Goal: Task Accomplishment & Management: Use online tool/utility

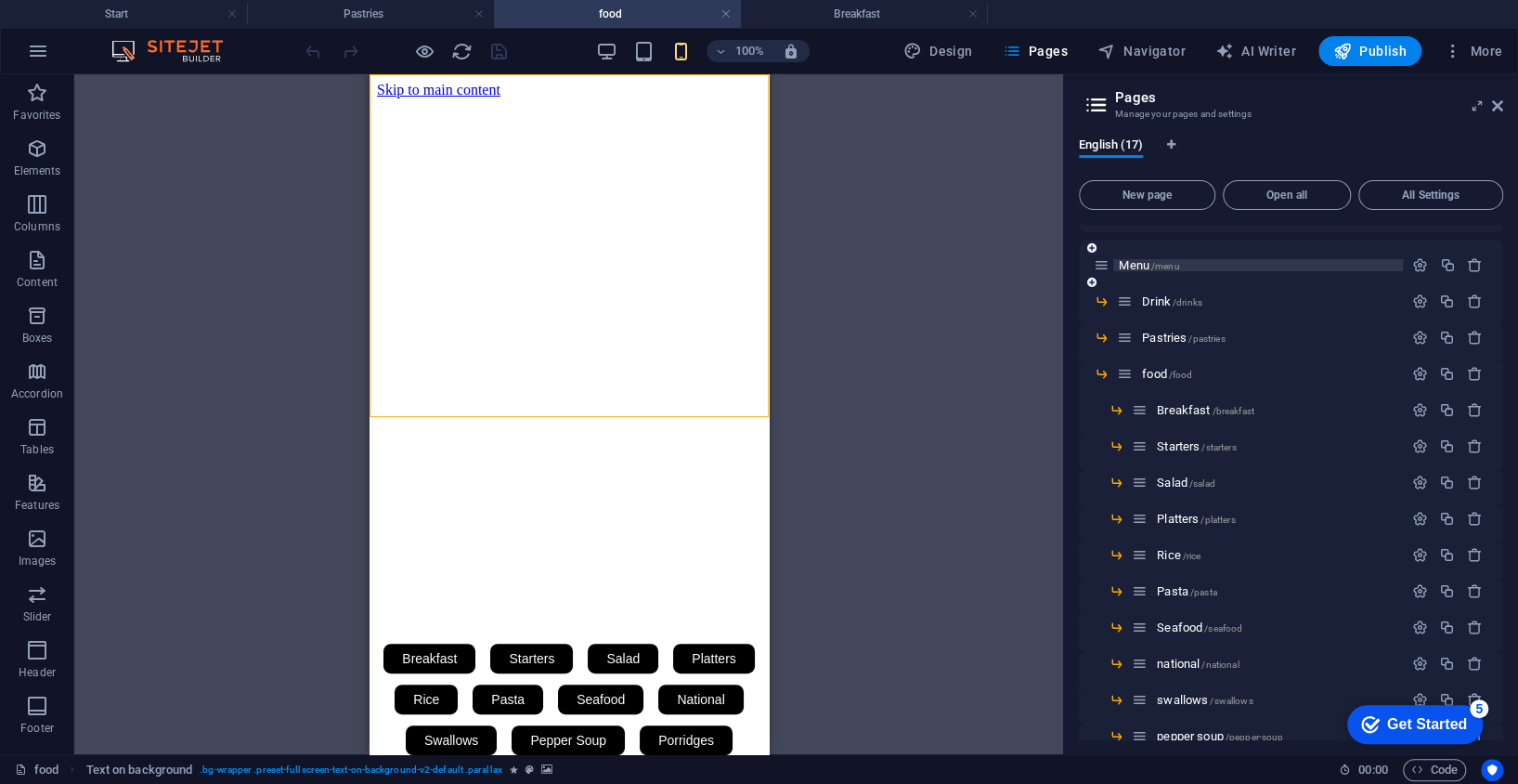
click at [1167, 262] on span "/menu" at bounding box center [1165, 266] width 29 height 10
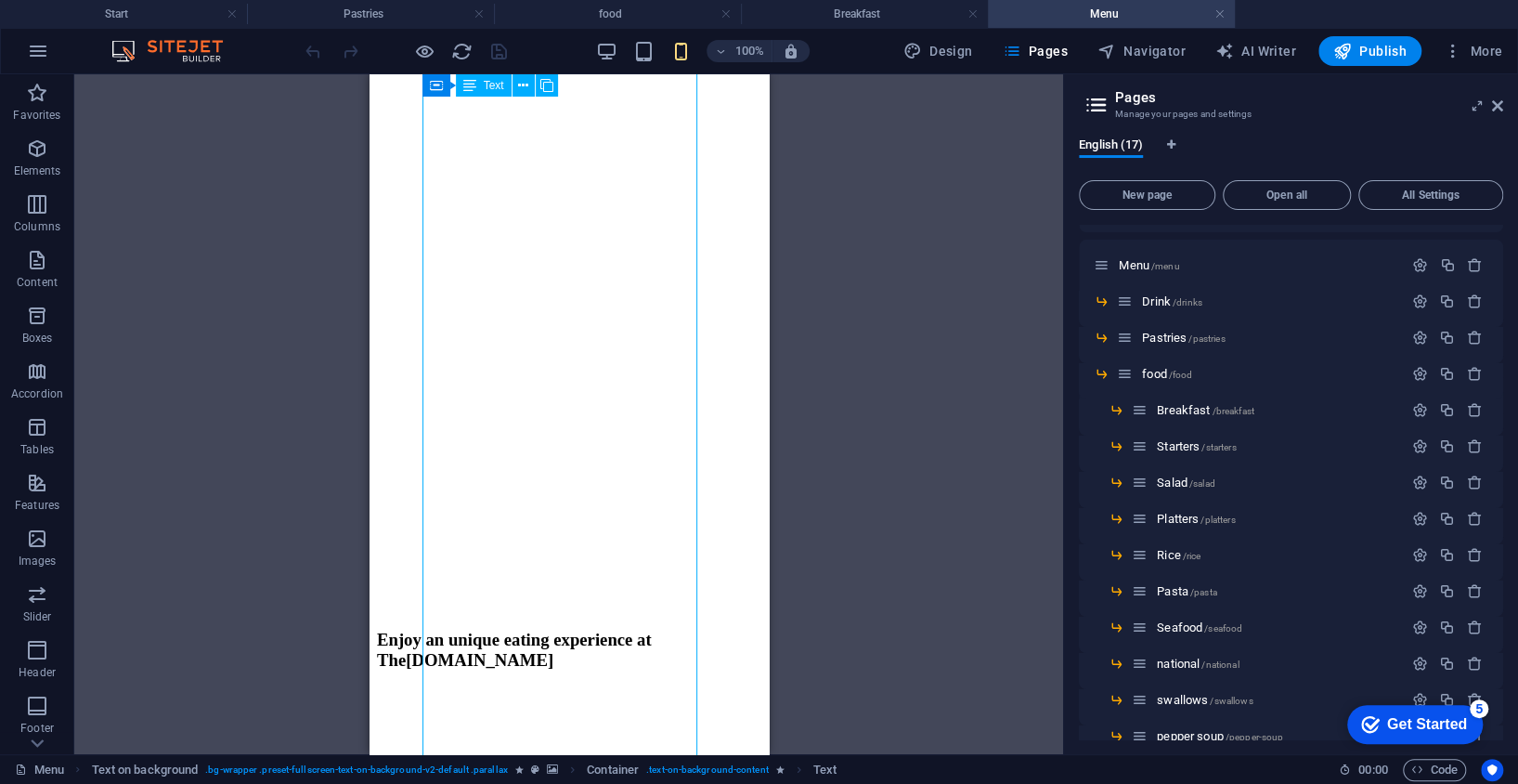
scroll to position [618, 0]
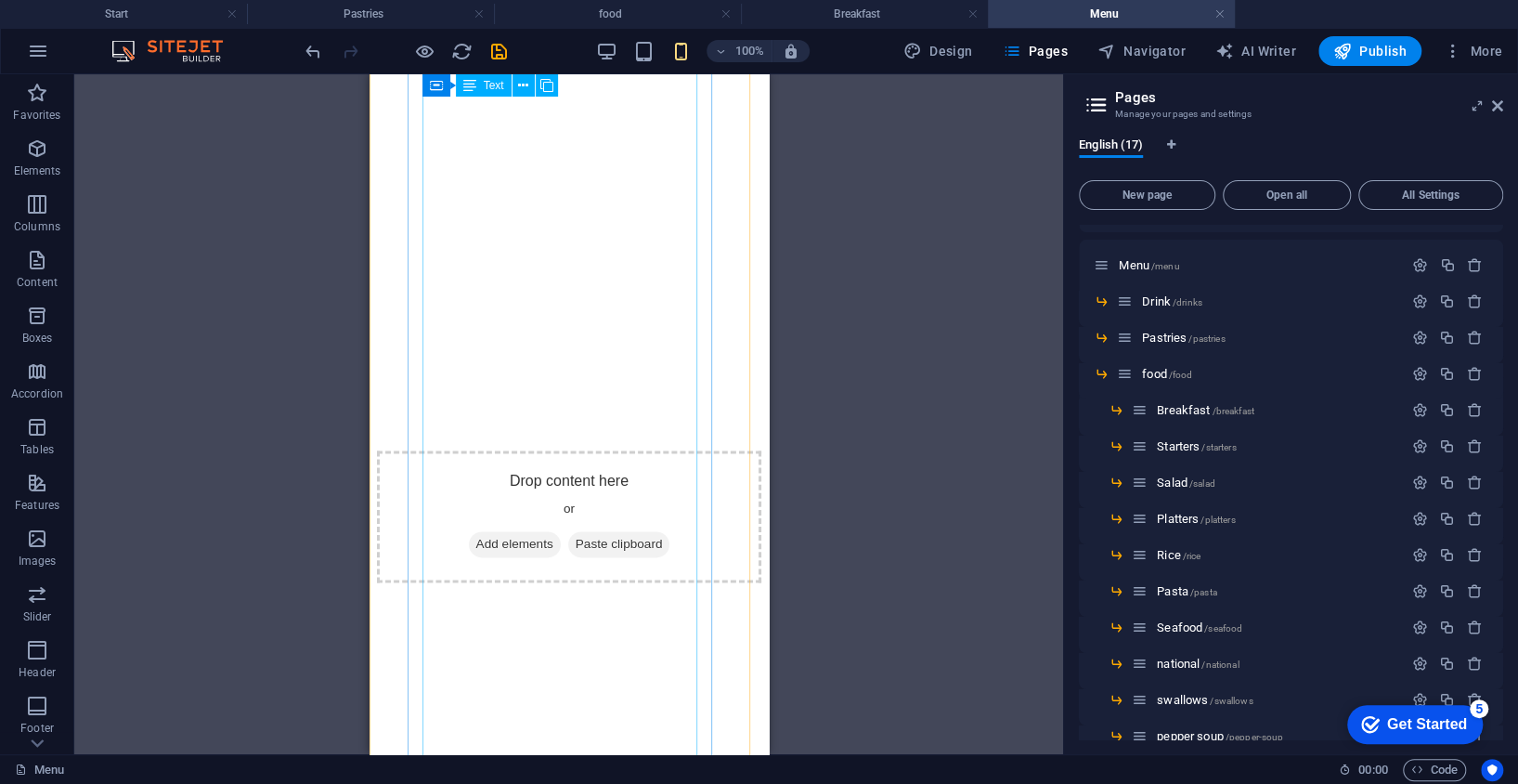
scroll to position [1609, 0]
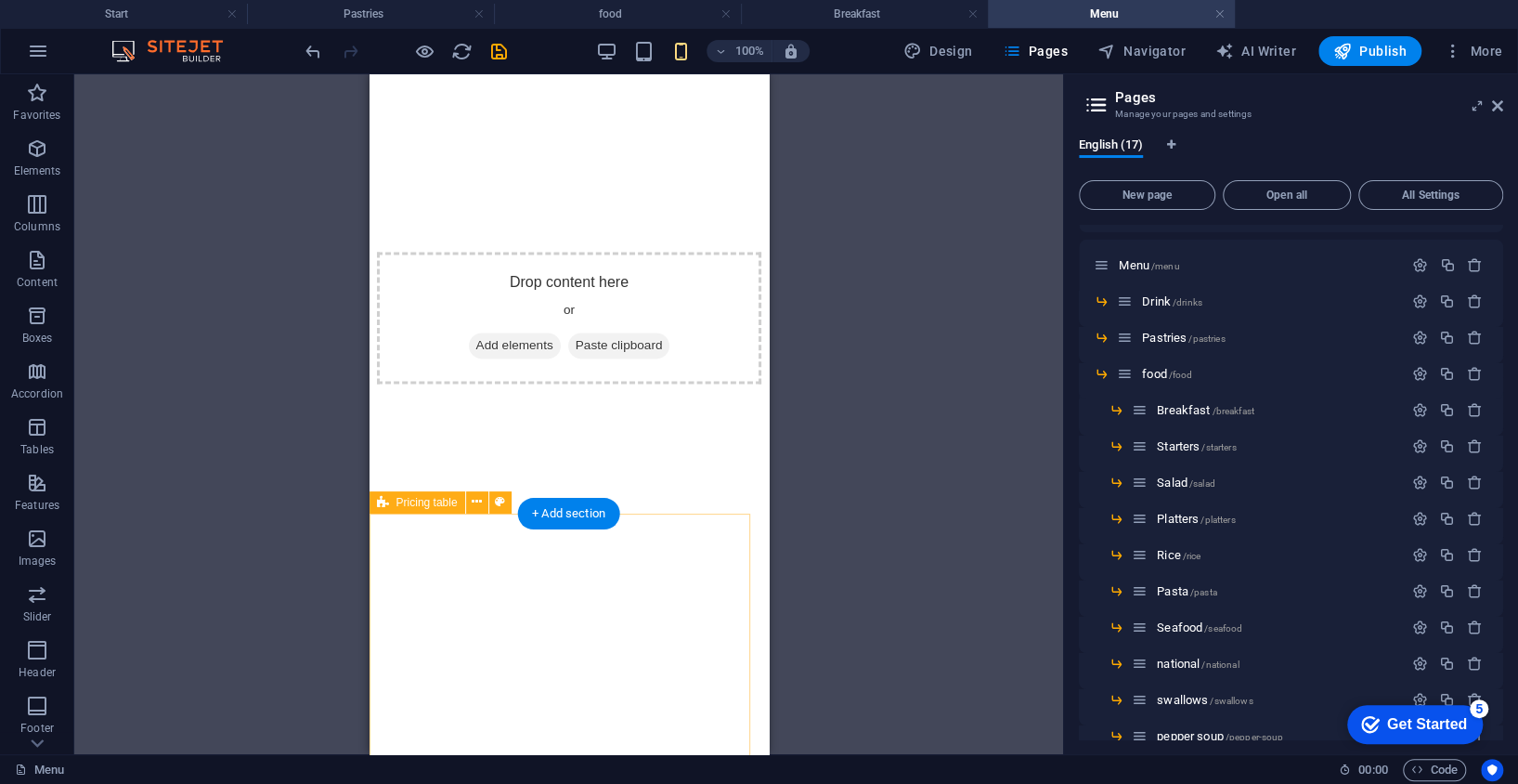
scroll to position [1733, 0]
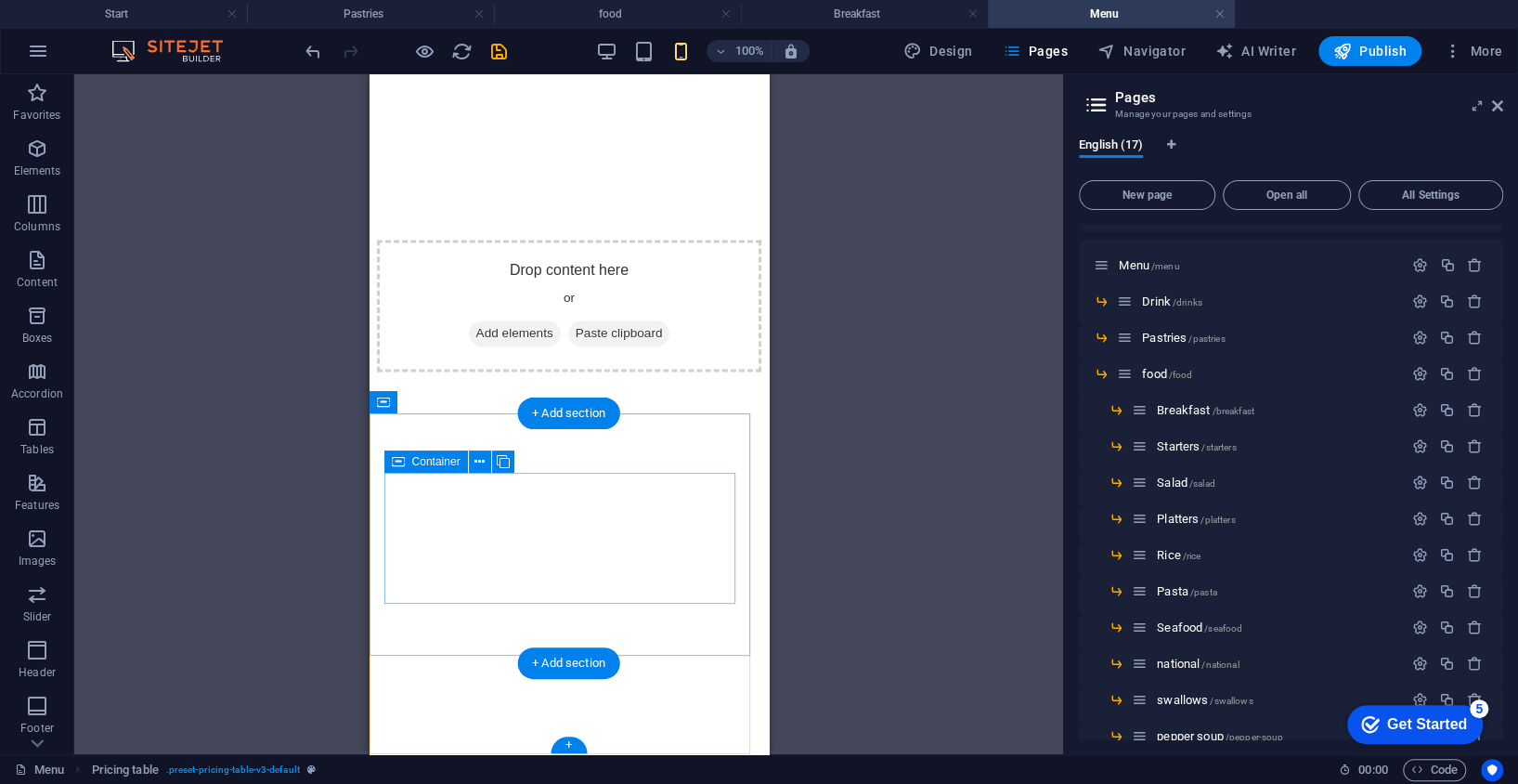
scroll to position [1711, 0]
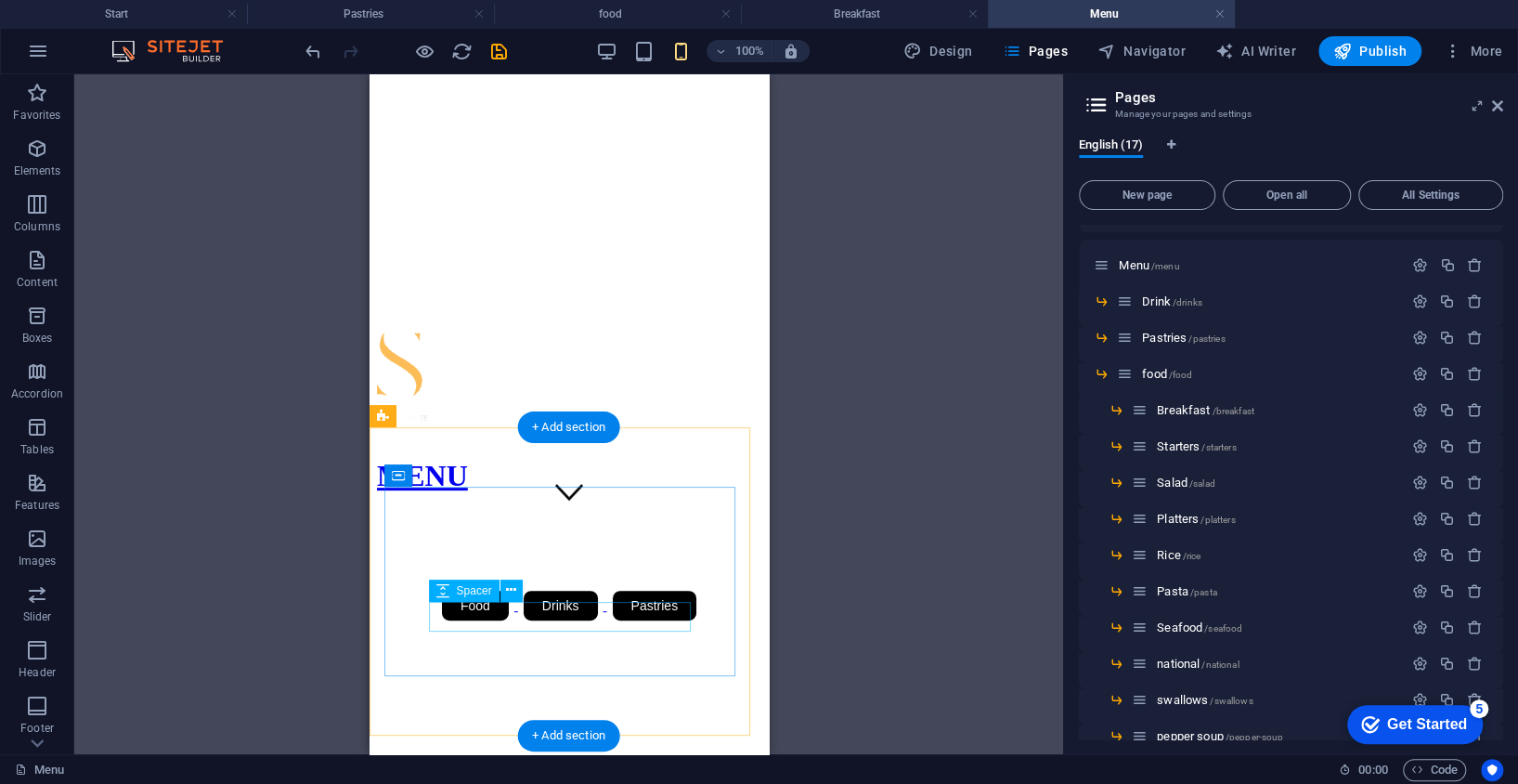
scroll to position [354, 0]
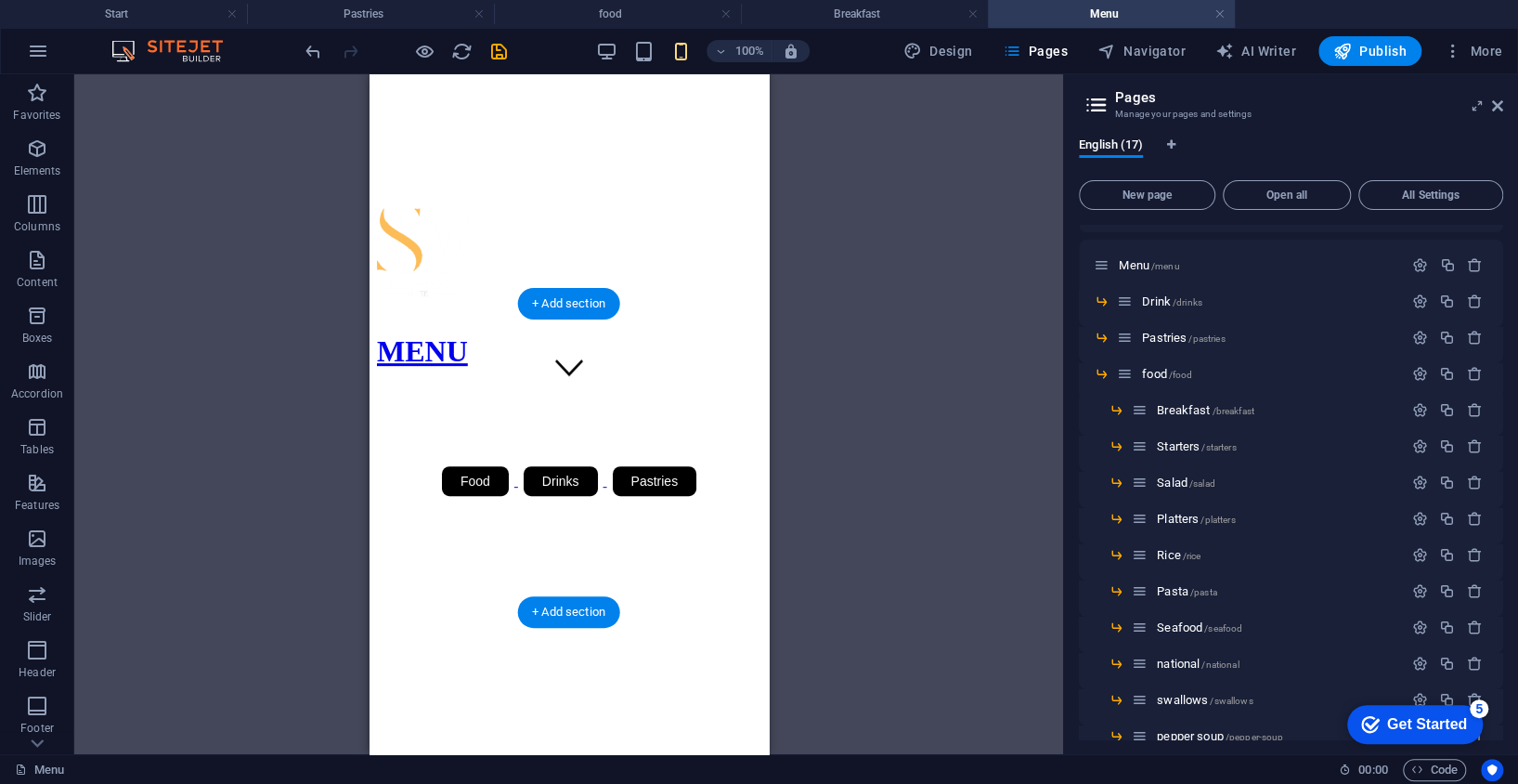
click at [719, 538] on figure at bounding box center [567, 538] width 384 height 0
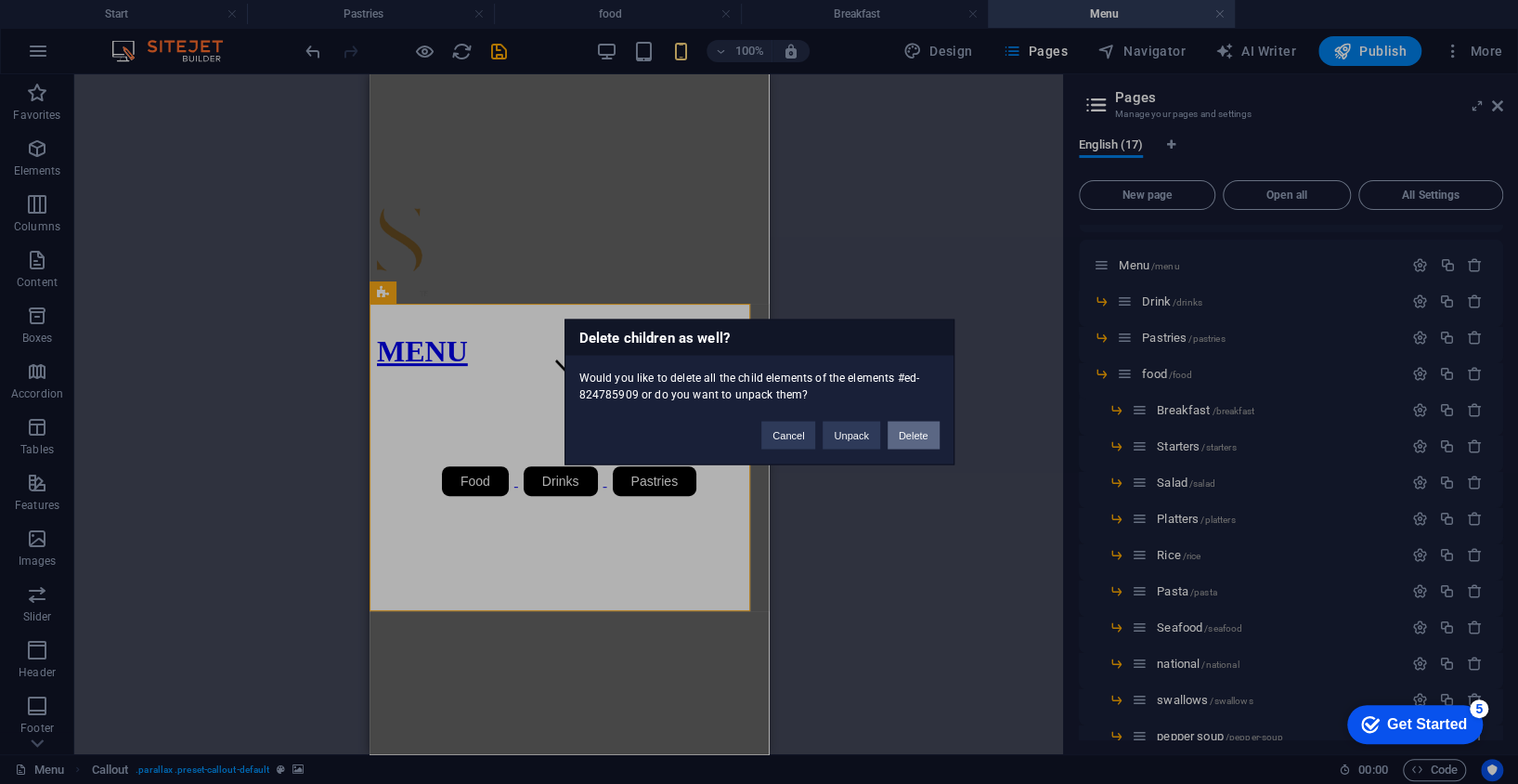
click at [913, 432] on button "Delete" at bounding box center [913, 435] width 52 height 28
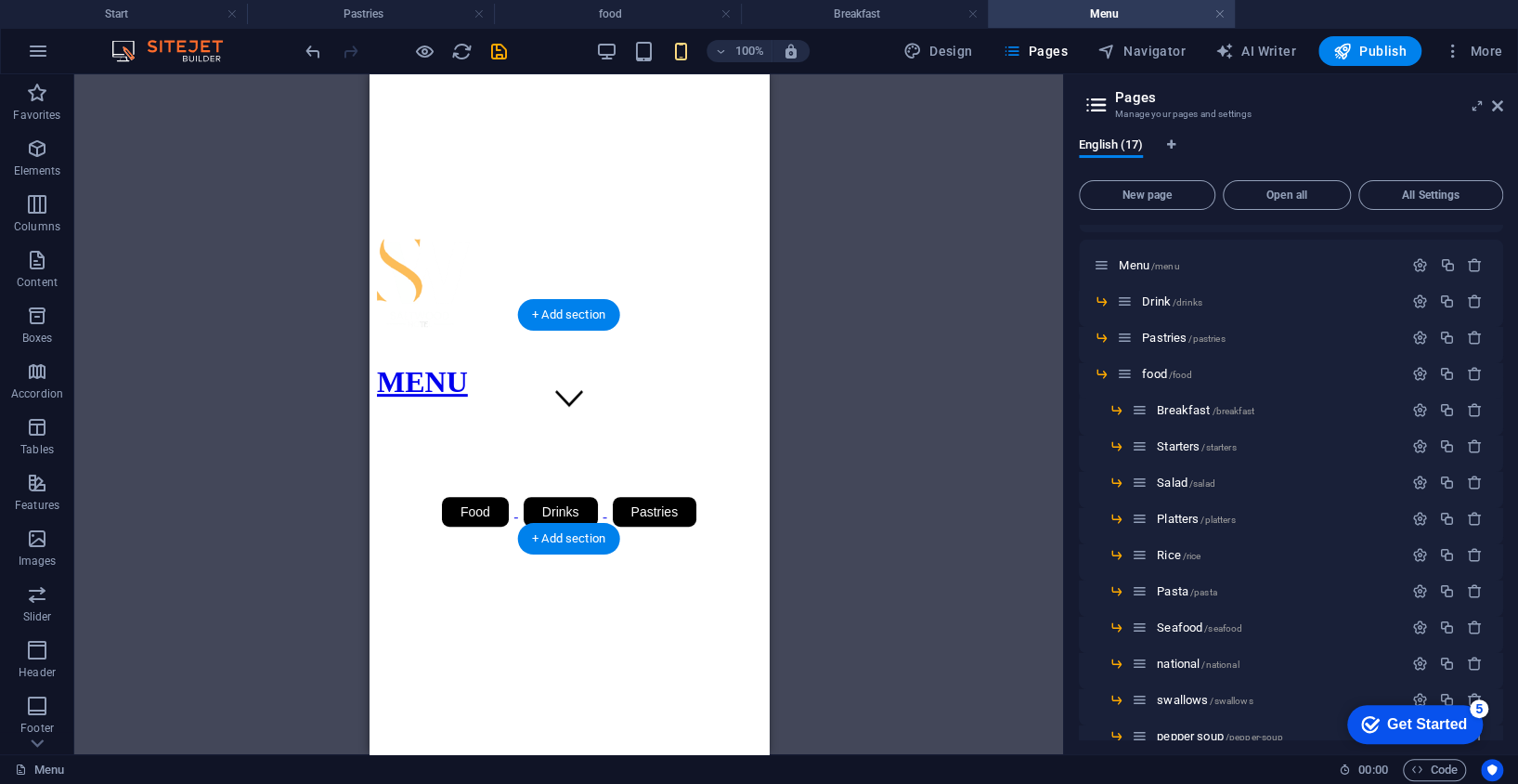
scroll to position [371, 0]
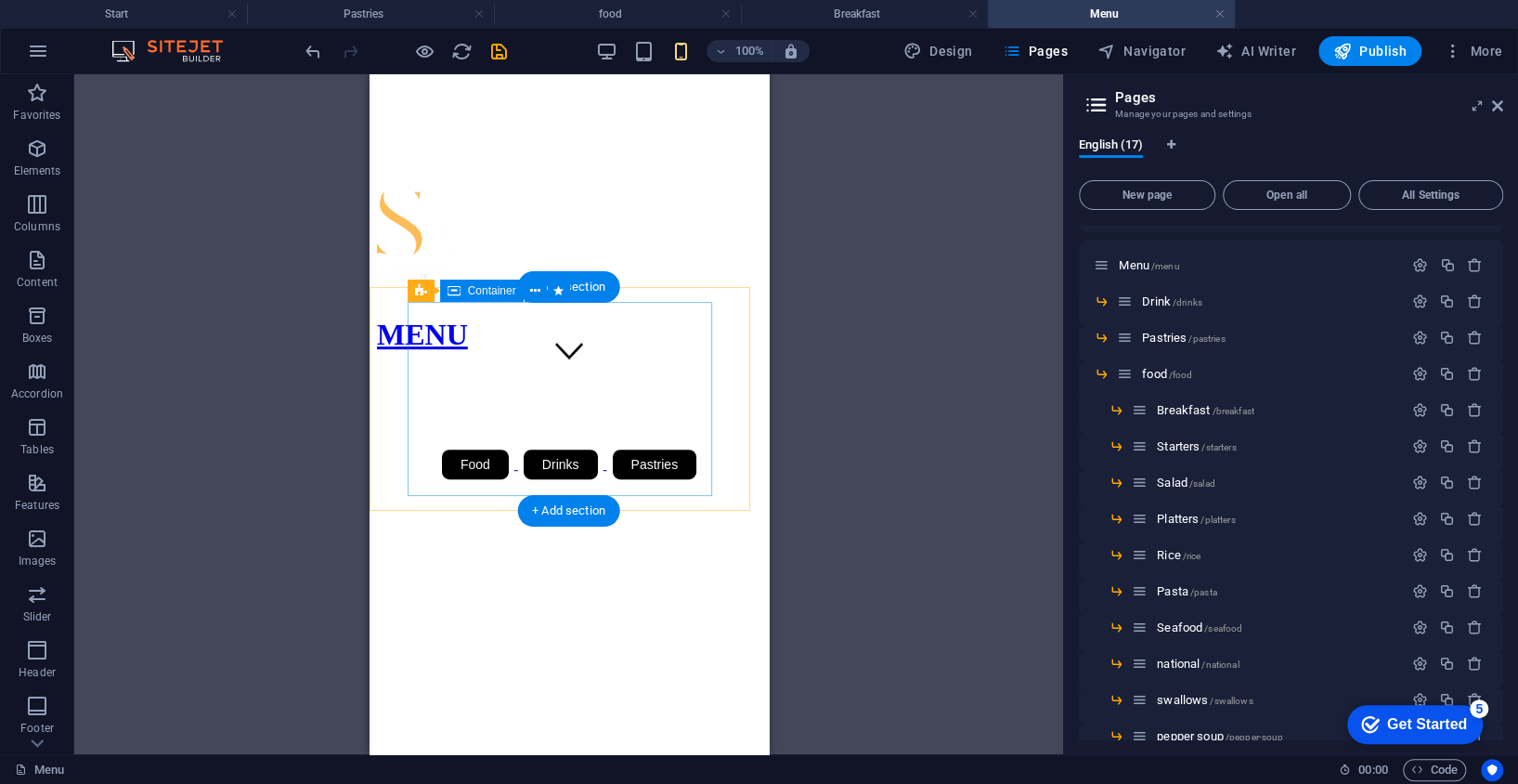
drag, startPoint x: 973, startPoint y: 263, endPoint x: 611, endPoint y: 405, distance: 388.9
drag, startPoint x: 695, startPoint y: 233, endPoint x: 677, endPoint y: 386, distance: 154.1
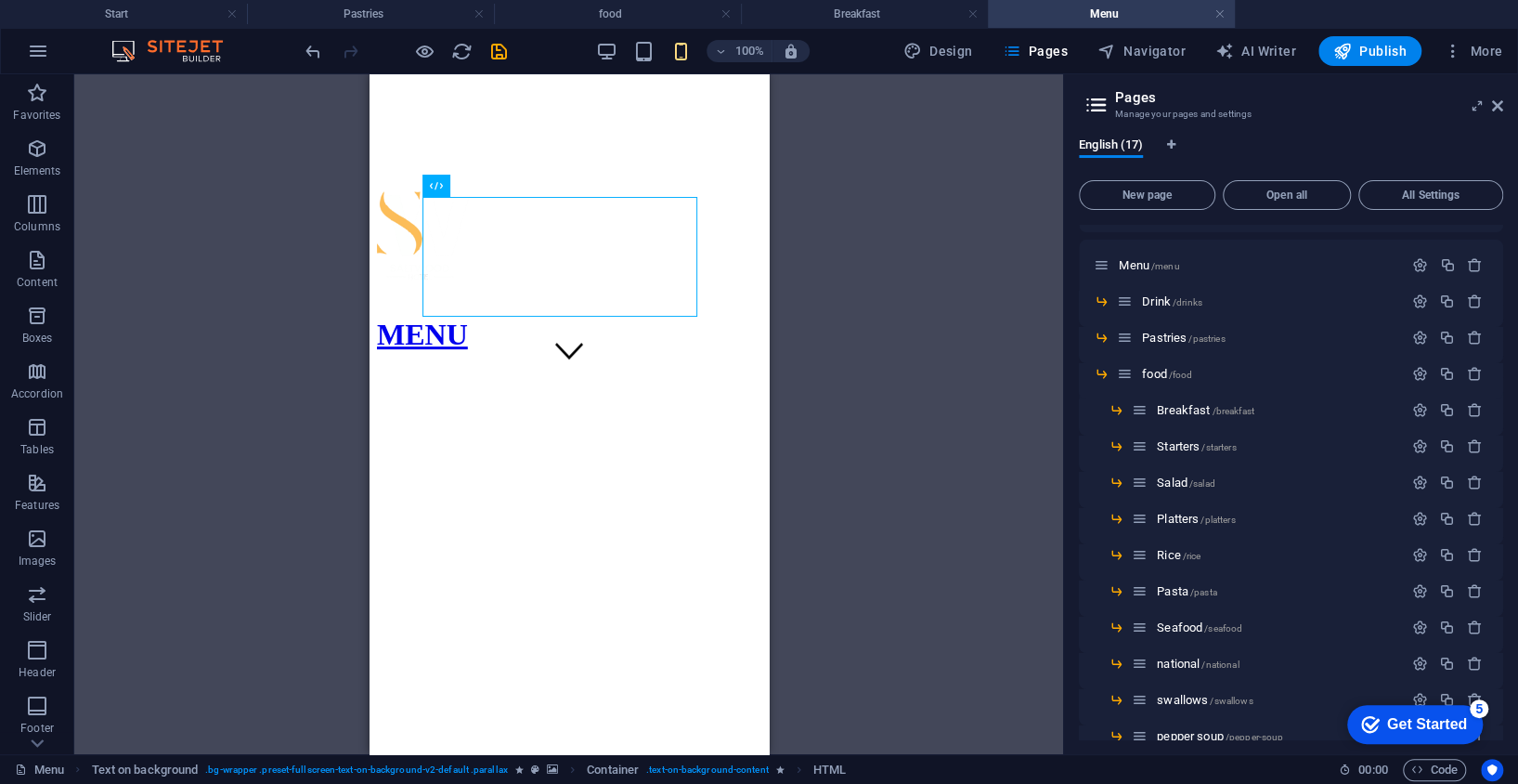
click at [845, 513] on div "Drag here to replace the existing content. Press “Ctrl” if you want to create a…" at bounding box center [568, 414] width 989 height 680
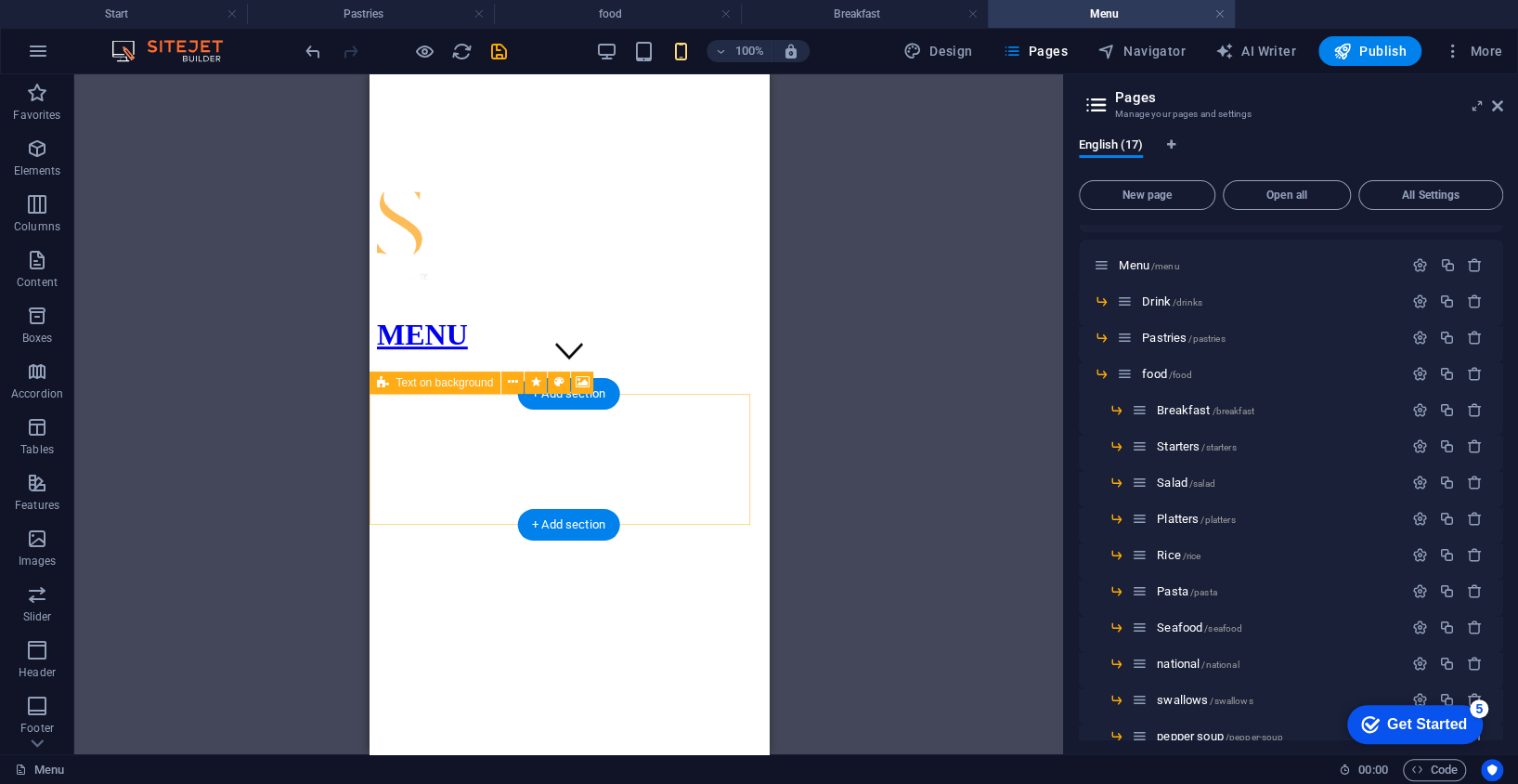
scroll to position [324, 0]
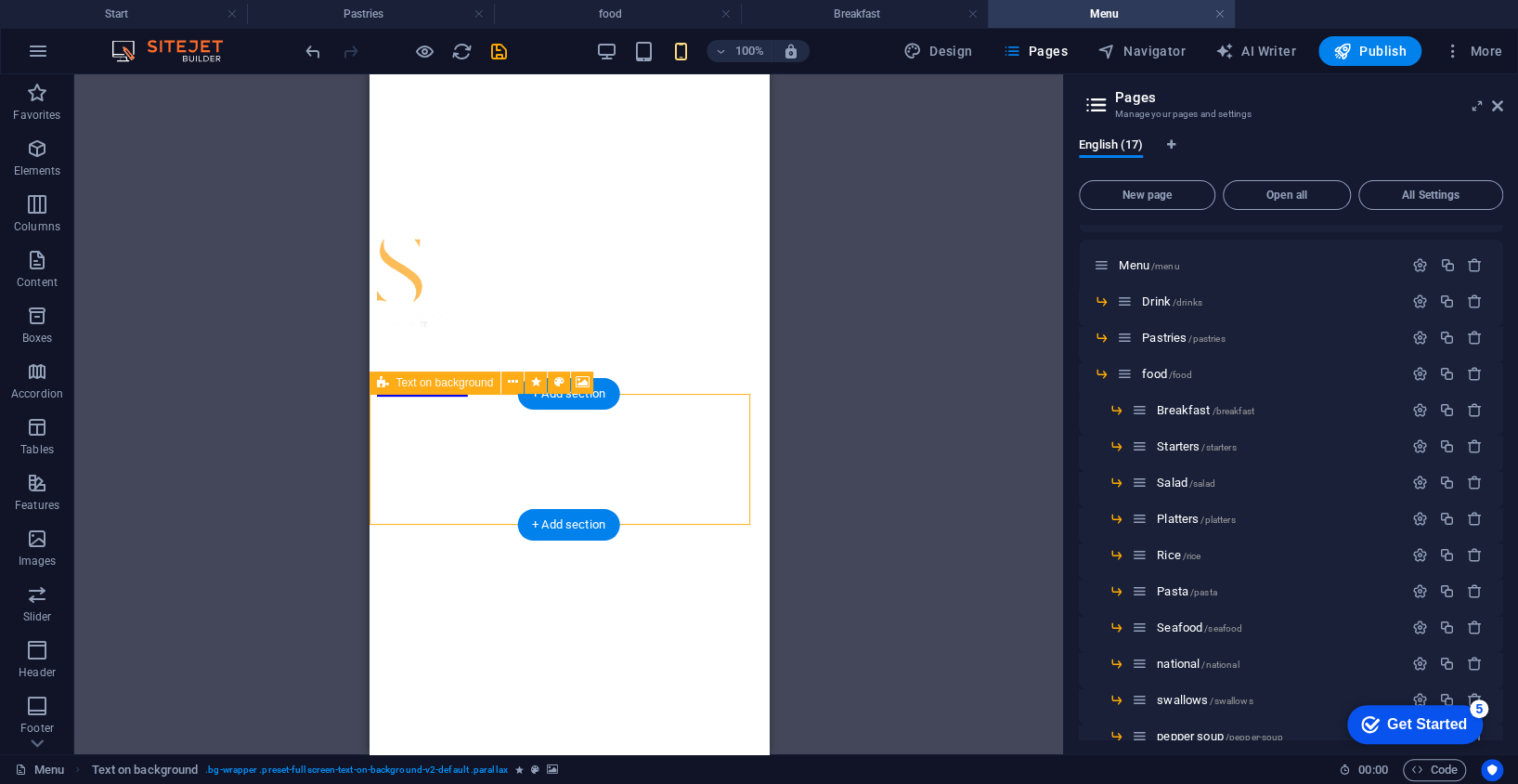
scroll to position [193, 0]
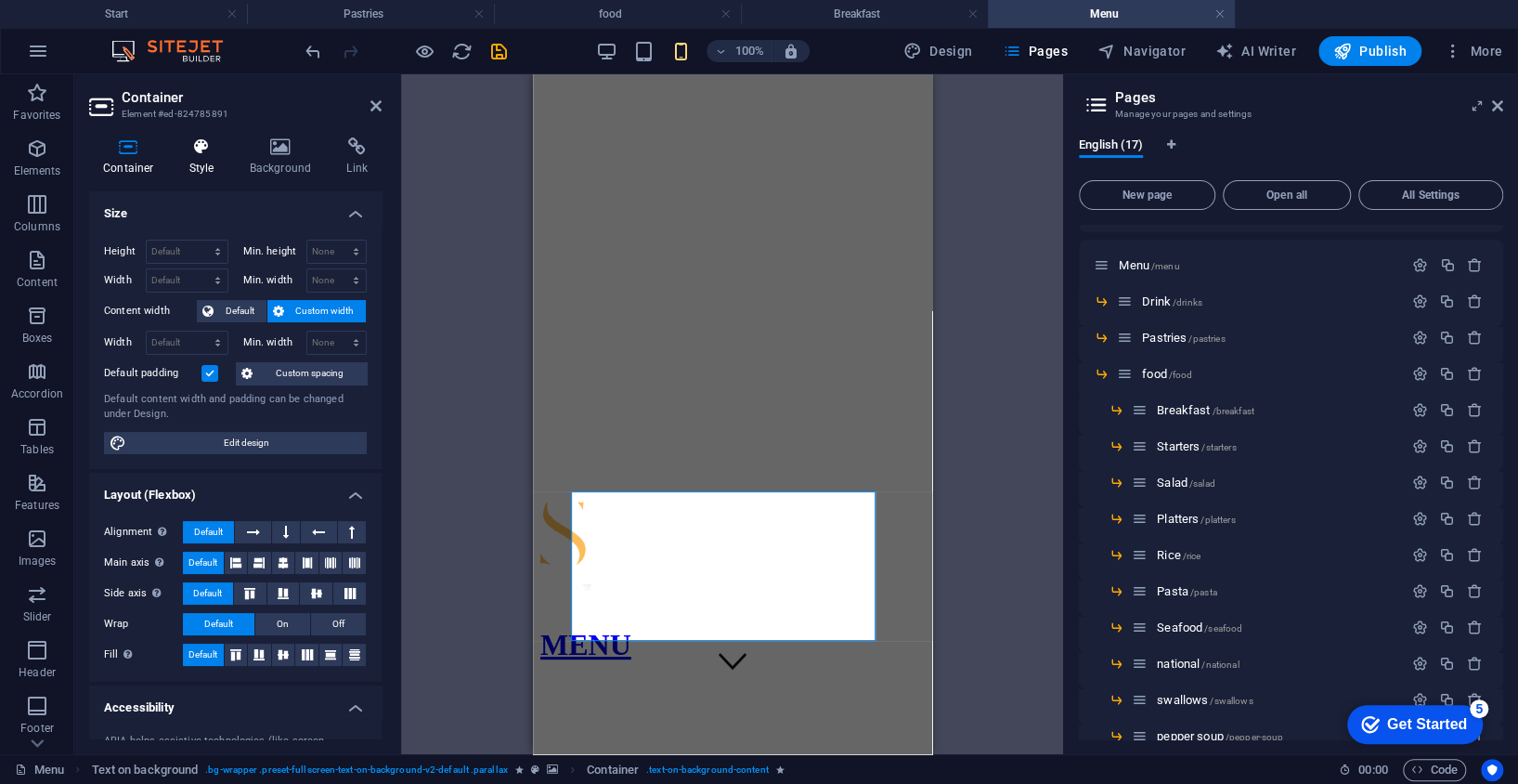
click at [199, 156] on h4 "Style" at bounding box center [206, 157] width 60 height 39
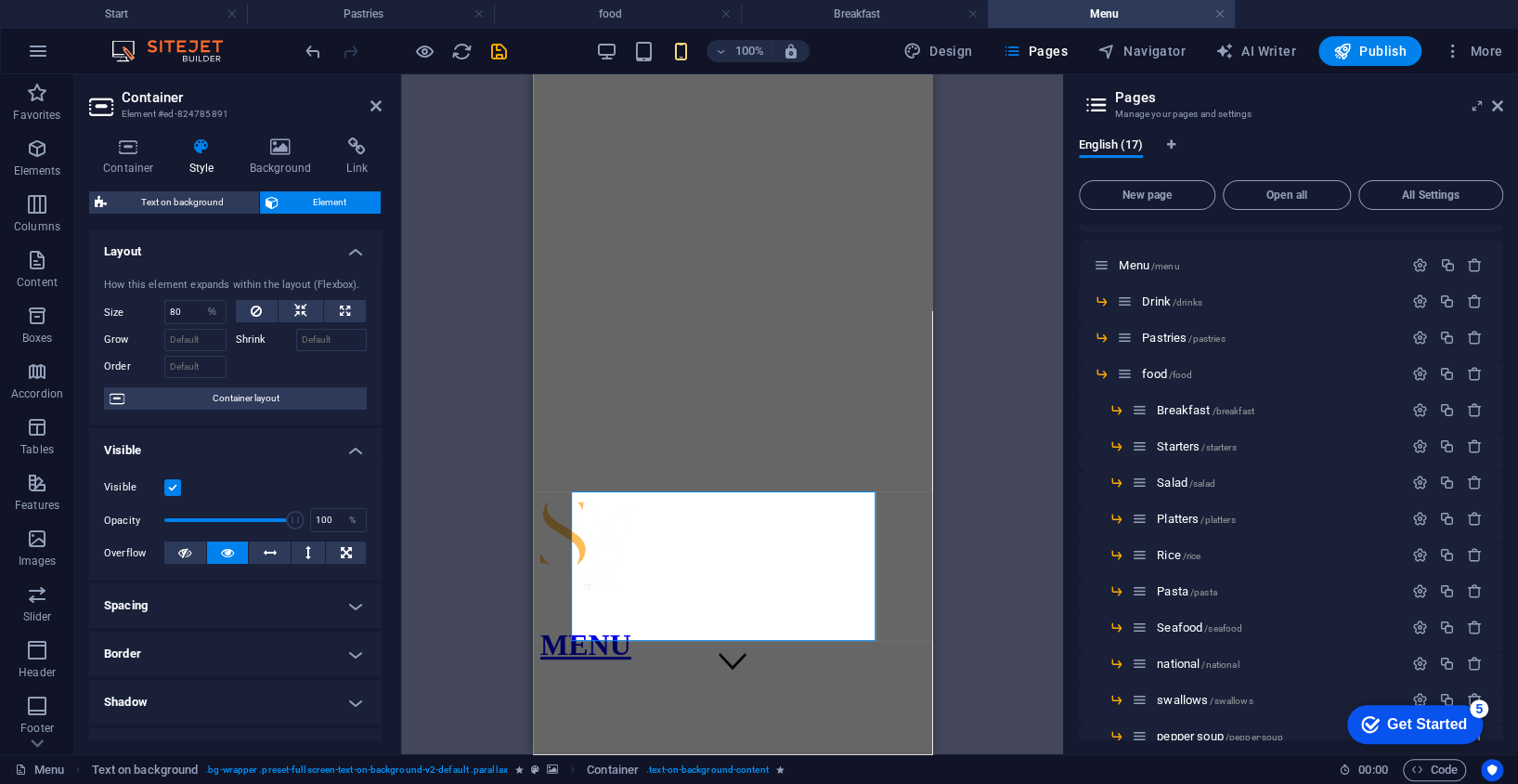
click at [211, 150] on icon at bounding box center [202, 147] width 53 height 19
click at [137, 151] on icon at bounding box center [128, 147] width 79 height 19
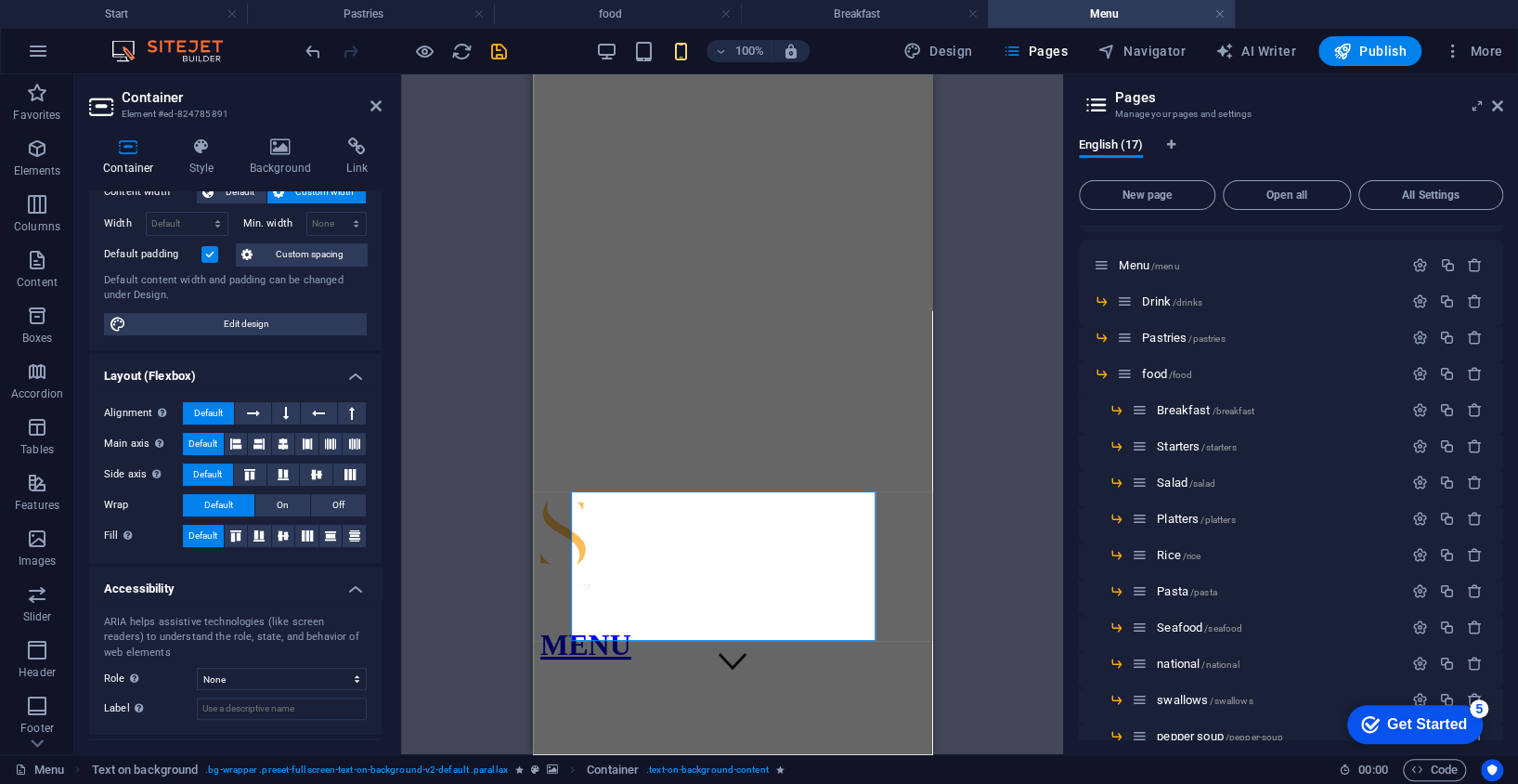
scroll to position [202, 0]
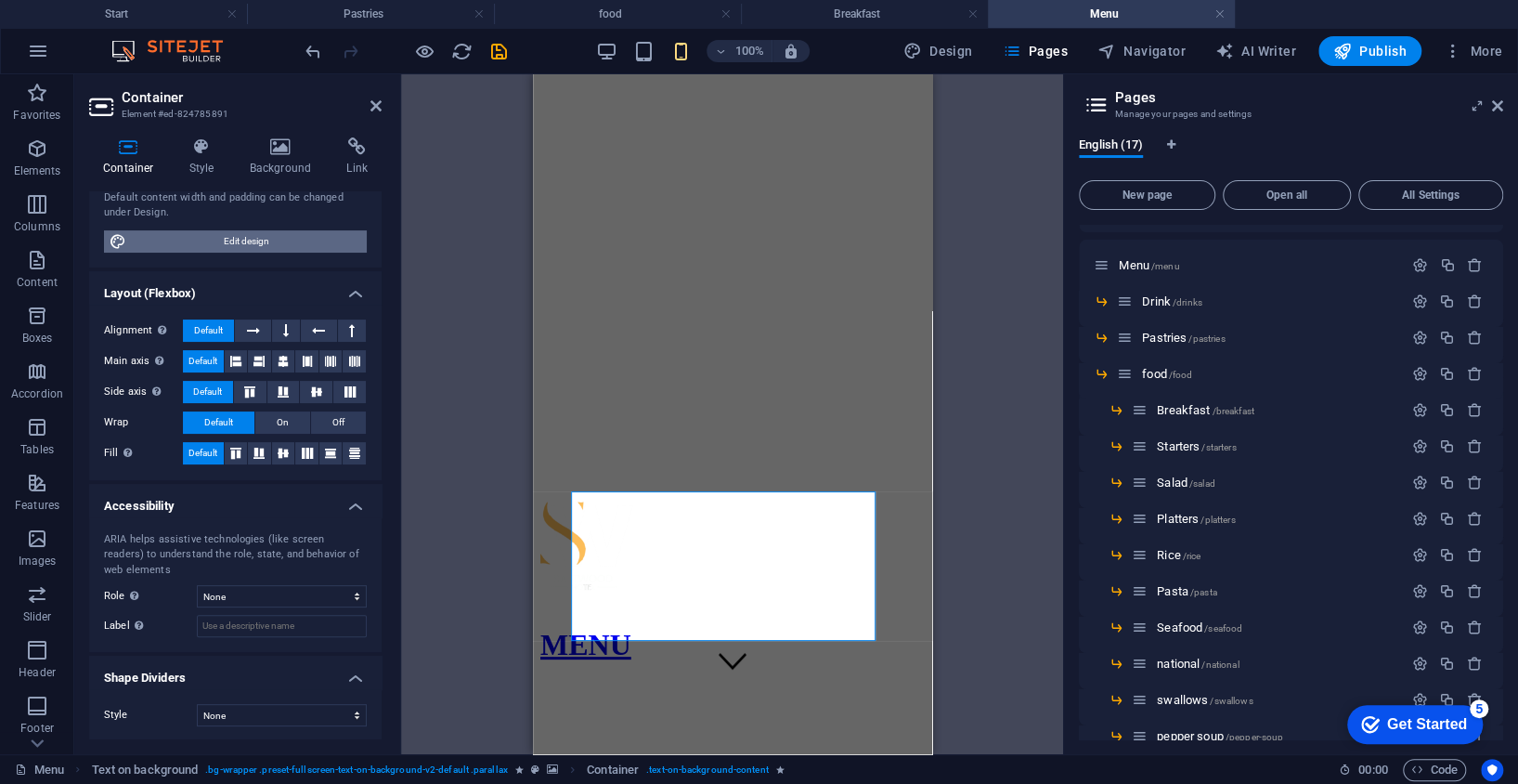
click at [239, 231] on span "Edit design" at bounding box center [246, 242] width 230 height 22
select select "rem"
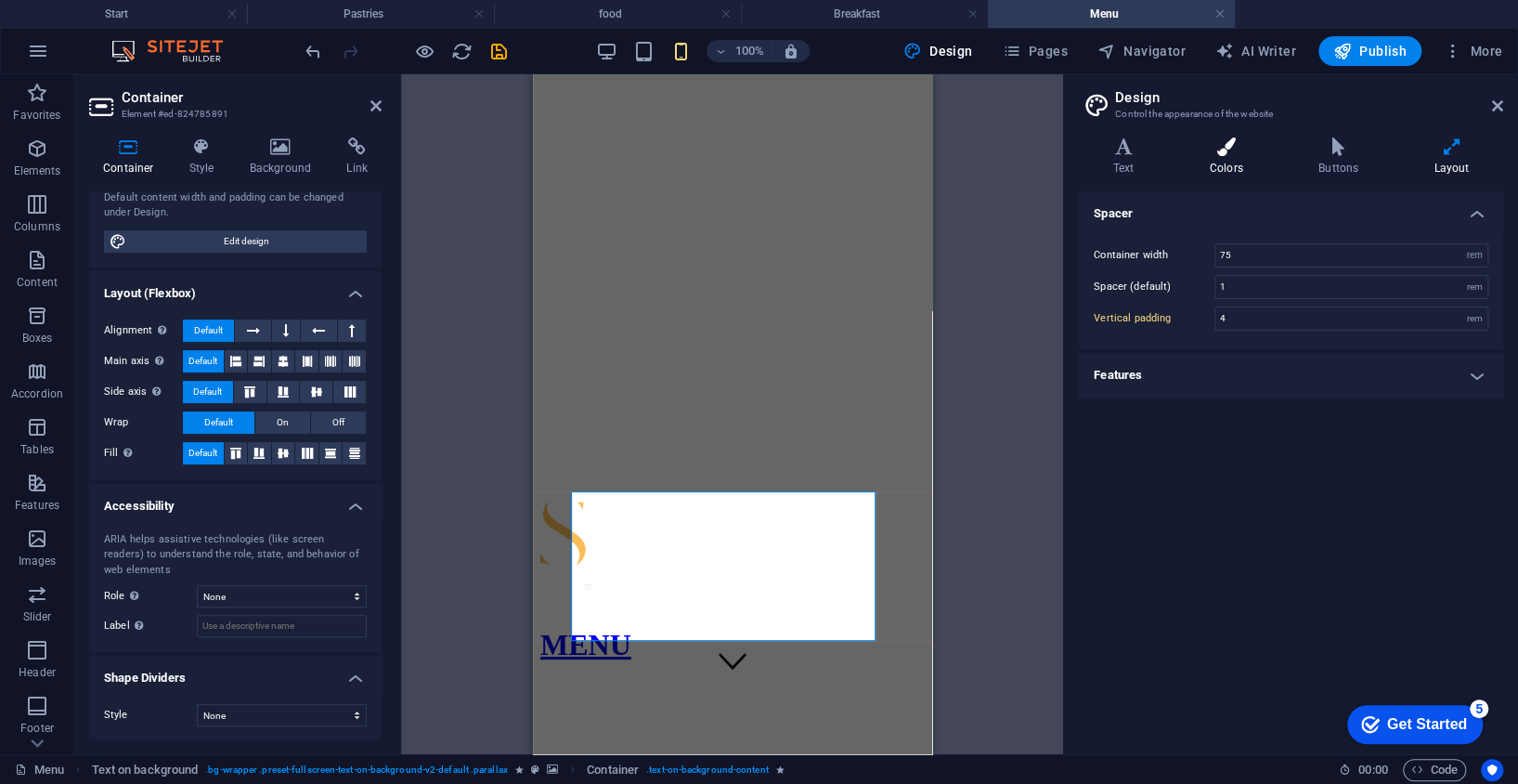
click at [1232, 164] on h4 "Colors" at bounding box center [1230, 157] width 109 height 39
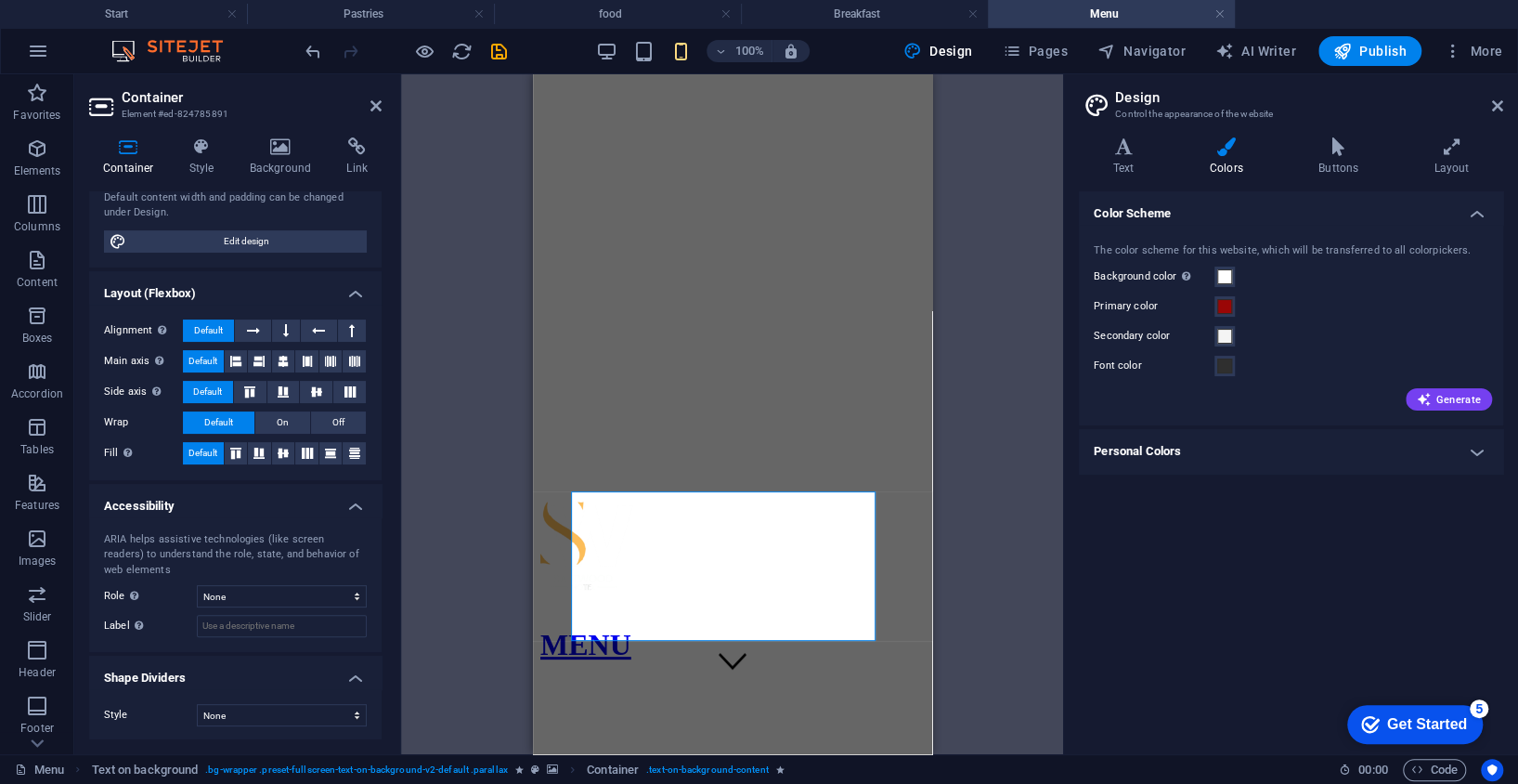
click at [969, 512] on div "Drag here to replace the existing content. Press “Ctrl” if you want to create a…" at bounding box center [732, 414] width 662 height 680
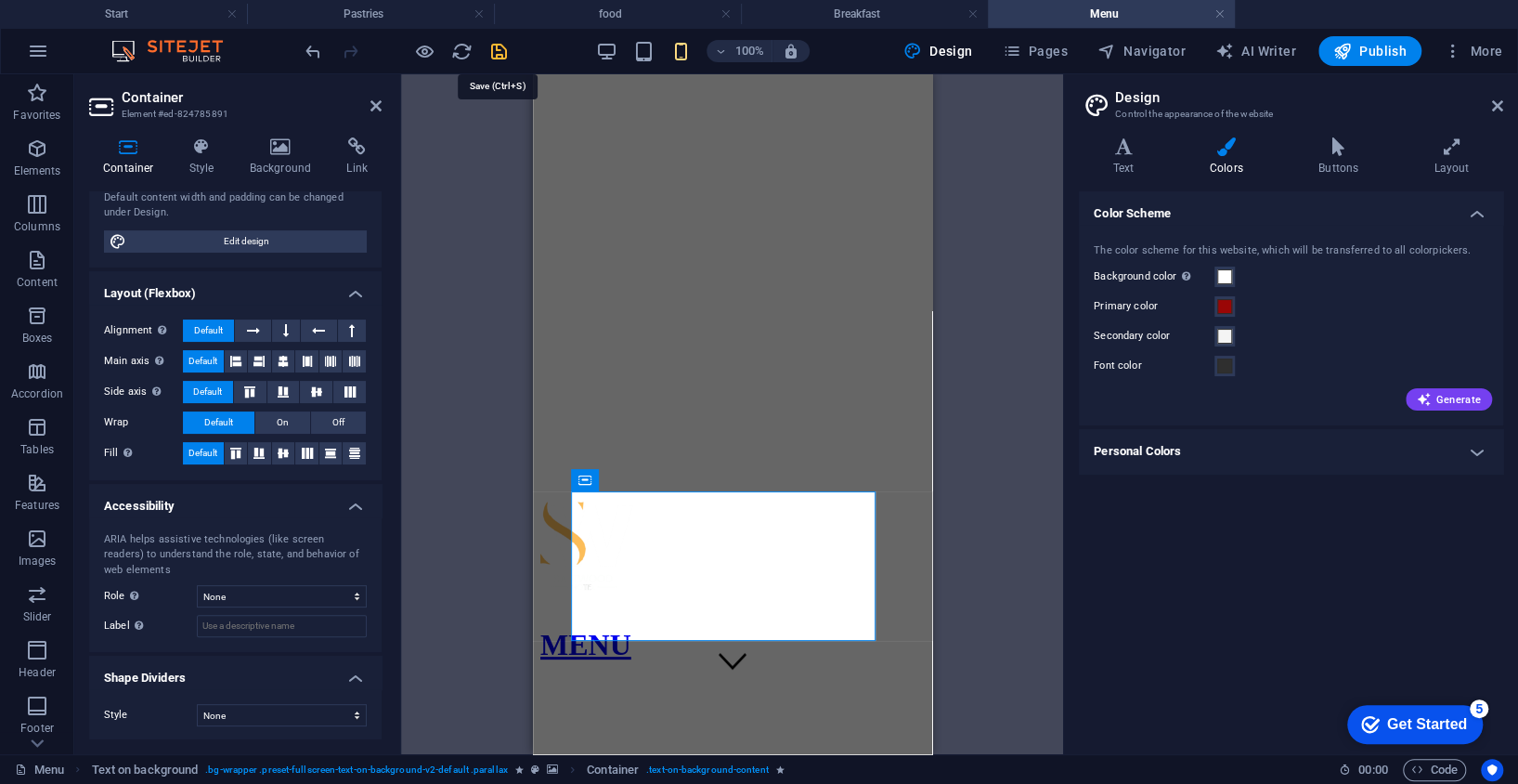
click at [496, 47] on icon "save" at bounding box center [499, 51] width 21 height 21
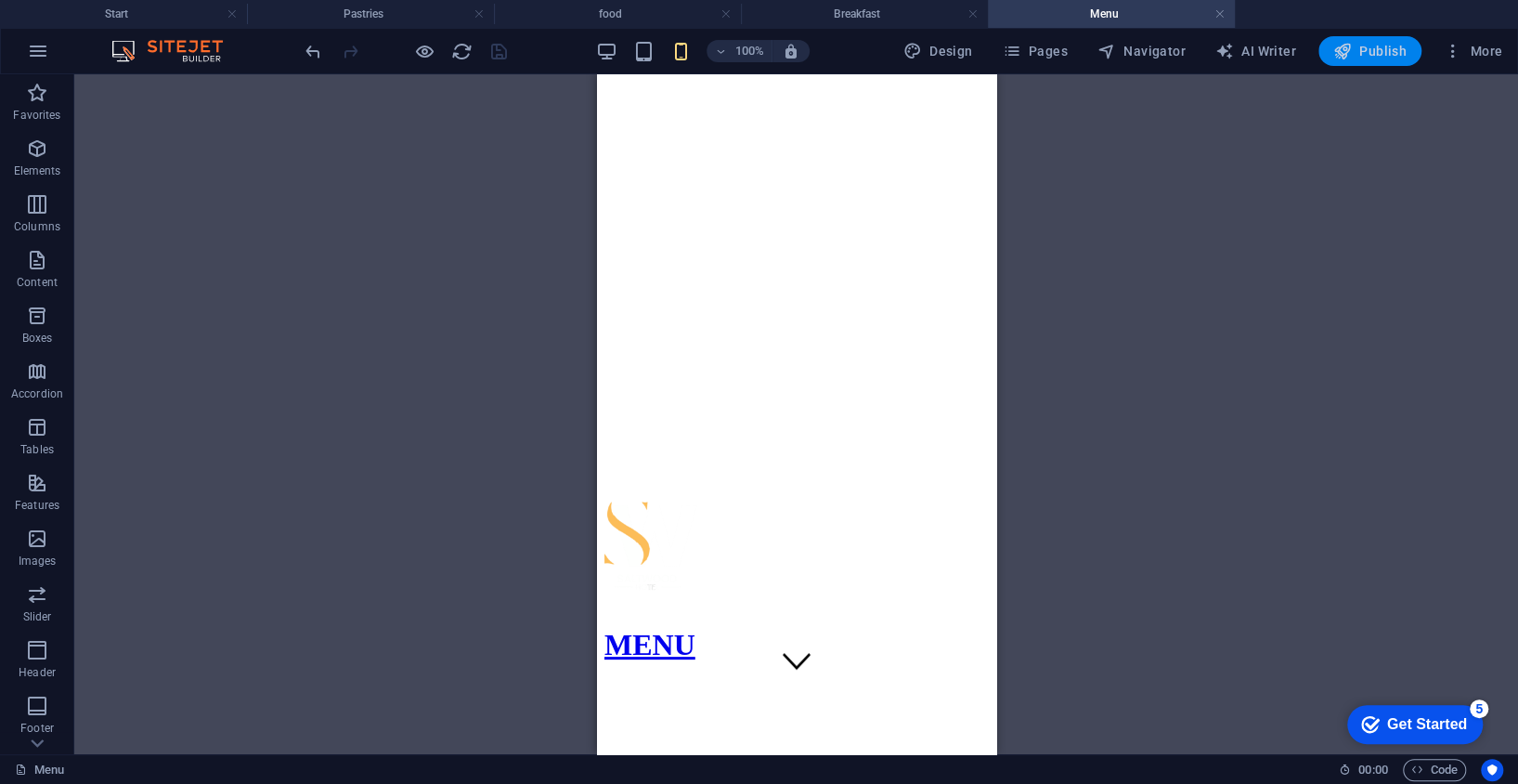
click at [1375, 54] on span "Publish" at bounding box center [1370, 51] width 73 height 19
